Goal: Check status: Check status

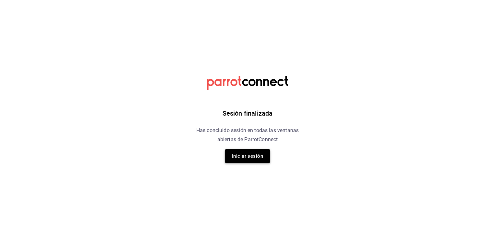
click at [241, 155] on button "Iniciar sesión" at bounding box center [247, 156] width 45 height 14
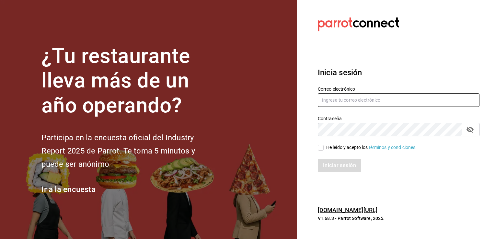
type input "sguadianao@gmail.com"
click at [320, 147] on input "He leído y acepto los Términos y condiciones." at bounding box center [321, 148] width 6 height 6
checkbox input "true"
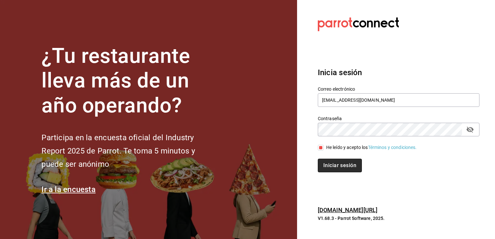
click at [327, 168] on button "Iniciar sesión" at bounding box center [340, 166] width 44 height 14
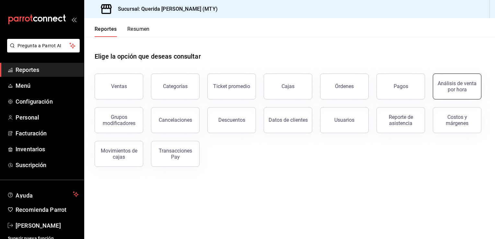
click at [468, 90] on div "Análisis de venta por hora" at bounding box center [457, 86] width 40 height 12
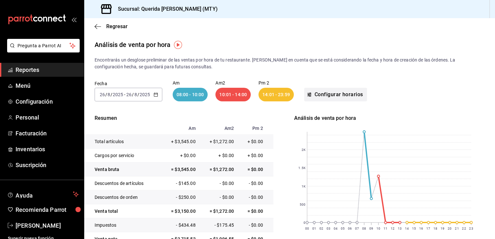
click at [323, 93] on button "Configurar horarios" at bounding box center [335, 95] width 63 height 14
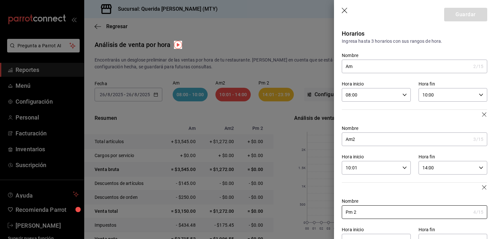
scroll to position [21, 0]
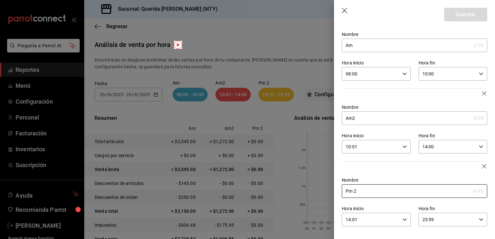
click at [399, 214] on div "14:01 Hora inicio" at bounding box center [376, 220] width 69 height 14
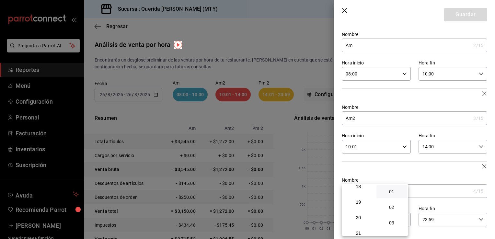
scroll to position [300, 0]
click at [363, 206] on span "20" at bounding box center [358, 203] width 23 height 5
type input "20:01"
click at [388, 170] on div at bounding box center [247, 119] width 495 height 239
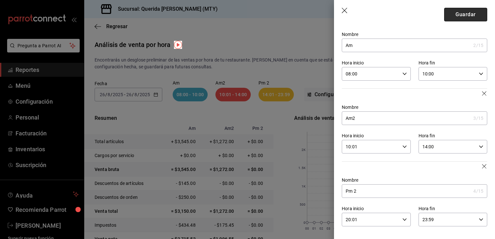
click at [457, 16] on button "Guardar" at bounding box center [466, 15] width 43 height 14
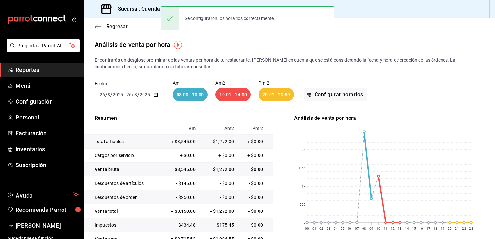
click at [157, 97] on \(Stroke\) "button" at bounding box center [156, 95] width 4 height 4
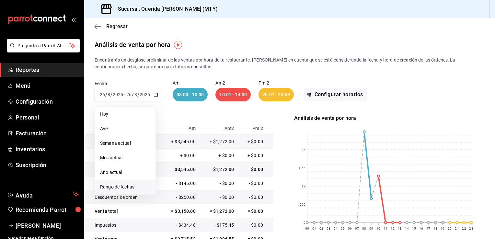
click at [116, 189] on span "Rango de fechas" at bounding box center [125, 187] width 50 height 7
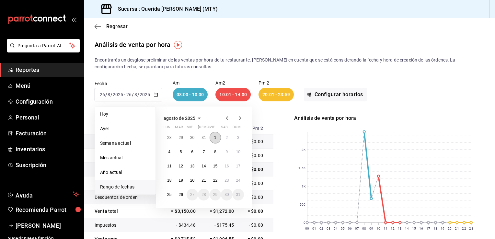
click at [216, 137] on abbr "1" at bounding box center [215, 138] width 2 height 5
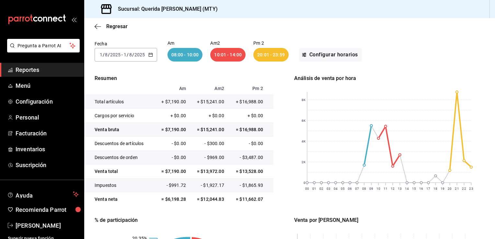
scroll to position [40, 0]
click at [153, 57] on div "[DATE] [DATE] - [DATE] [DATE]" at bounding box center [126, 55] width 63 height 14
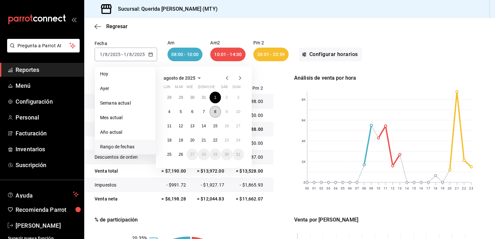
click at [214, 110] on button "8" at bounding box center [215, 112] width 11 height 12
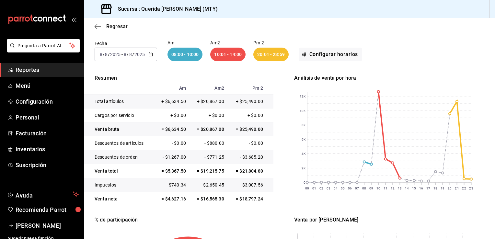
click at [149, 55] on icon "button" at bounding box center [151, 54] width 5 height 5
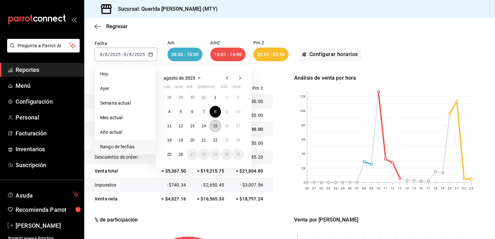
click at [214, 123] on button "15" at bounding box center [215, 126] width 11 height 12
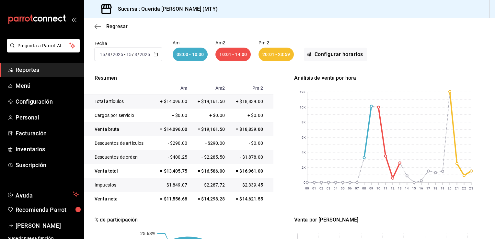
click at [157, 54] on icon "button" at bounding box center [156, 54] width 5 height 5
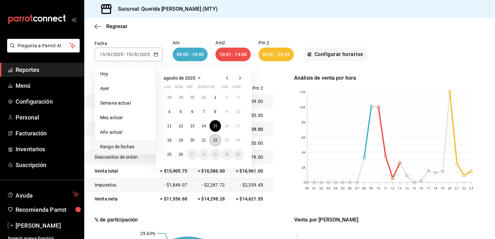
click at [216, 136] on button "22" at bounding box center [215, 141] width 11 height 12
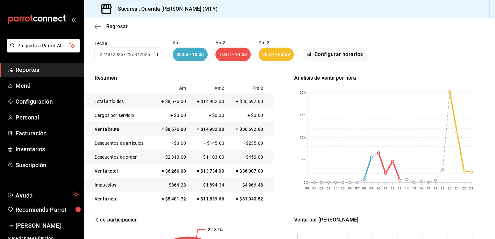
click at [154, 56] on \(Stroke\) "button" at bounding box center [156, 55] width 4 height 4
click at [284, 69] on div "Fecha [DATE] [DATE] - [DATE] [DATE] Am 08:00 - 10:00 Am2 10:01 - 14:00 Pm 2 20:…" at bounding box center [290, 51] width 390 height 42
click at [282, 56] on div "20:01 - 23:59" at bounding box center [276, 55] width 35 height 14
click at [154, 54] on icon "button" at bounding box center [156, 54] width 5 height 5
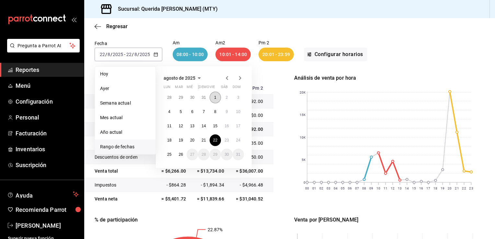
click at [217, 101] on button "1" at bounding box center [215, 98] width 11 height 12
